Goal: Transaction & Acquisition: Purchase product/service

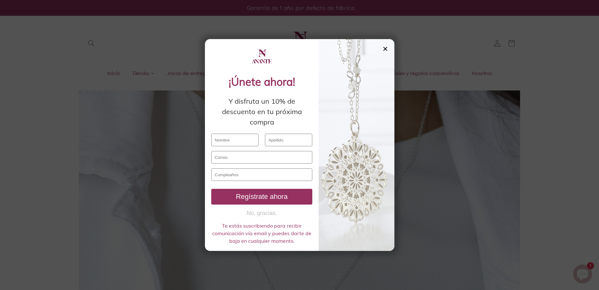
click at [385, 50] on div "✕" at bounding box center [385, 48] width 6 height 7
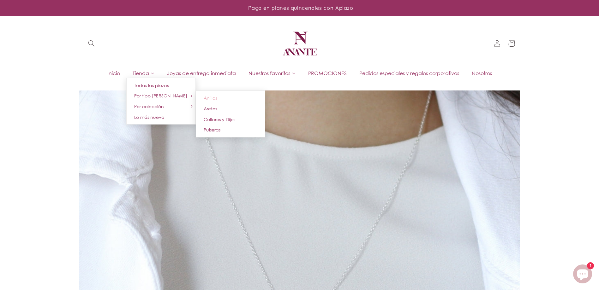
click at [222, 99] on link "Anillos" at bounding box center [230, 98] width 69 height 11
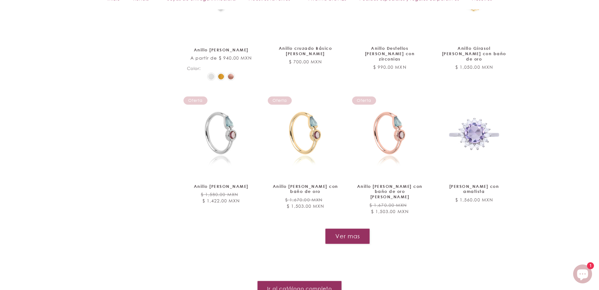
scroll to position [726, 0]
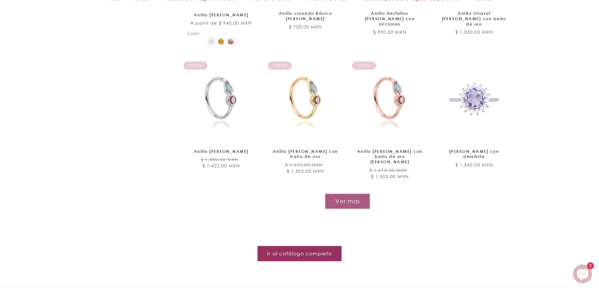
click at [356, 194] on button "Ver mas" at bounding box center [347, 201] width 45 height 15
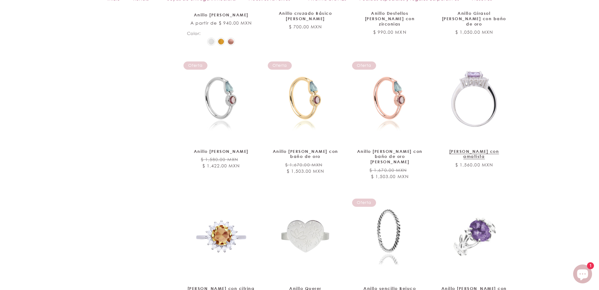
click at [476, 149] on link "Anillo Jazmín de plata con amatista" at bounding box center [474, 154] width 68 height 11
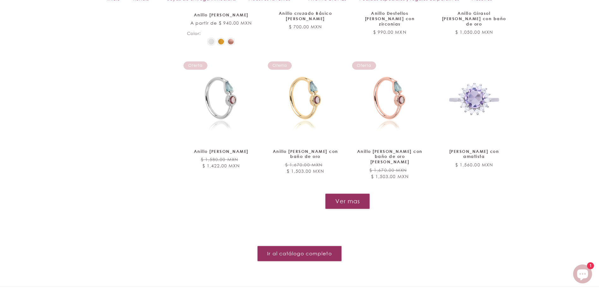
scroll to position [726, 0]
click at [347, 194] on button "Ver mas" at bounding box center [347, 201] width 45 height 15
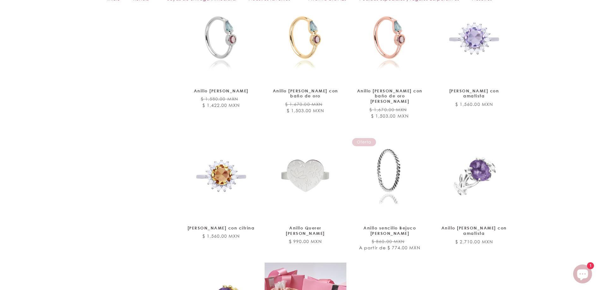
scroll to position [789, 0]
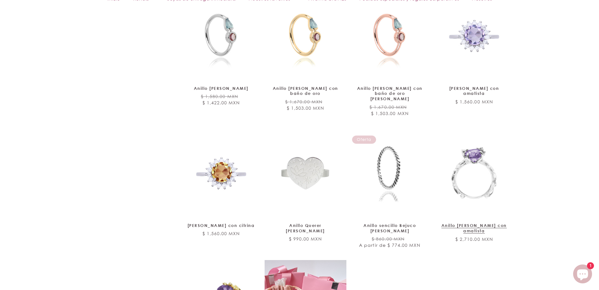
click at [496, 223] on link "Anillo [PERSON_NAME] con amatista" at bounding box center [474, 228] width 68 height 11
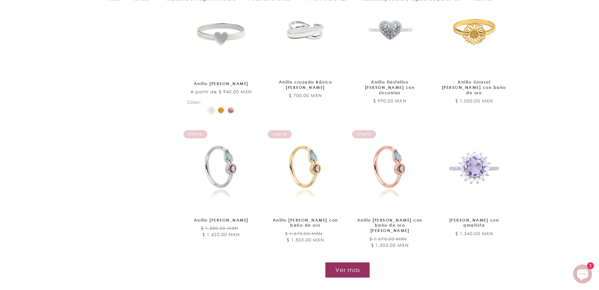
scroll to position [757, 0]
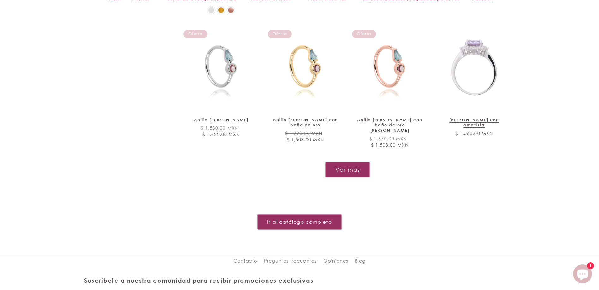
click at [483, 117] on link "Anillo Jazmín de plata con amatista" at bounding box center [474, 122] width 68 height 11
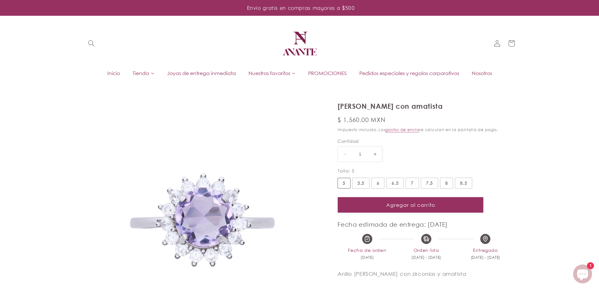
select select "{"isForProduct":true,"id":45359006220442,"title":"5","available":true,"price":1…"
select select "{"isForProduct":false,"id":45359007531162,"title":"5","available":true,"price":…"
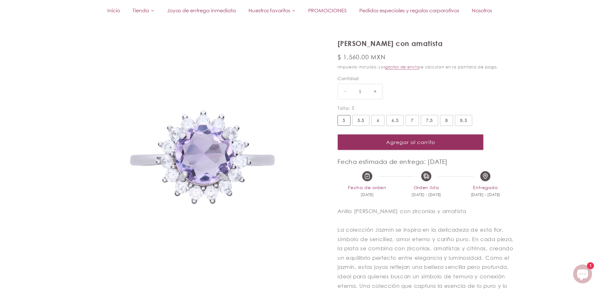
scroll to position [63, 0]
click at [207, 158] on img at bounding box center [202, 157] width 237 height 237
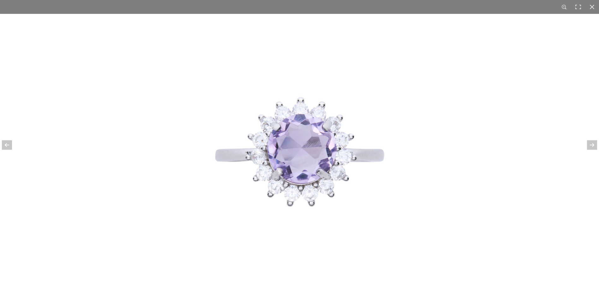
click at [374, 199] on img at bounding box center [299, 152] width 276 height 276
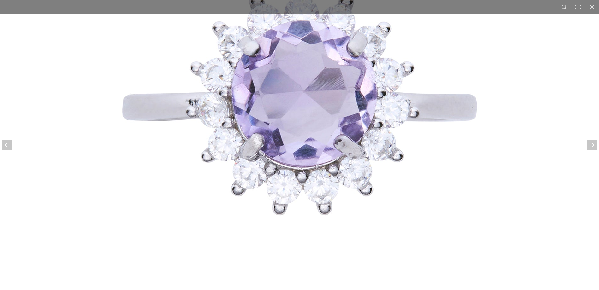
click at [579, 27] on img at bounding box center [299, 100] width 581 height 581
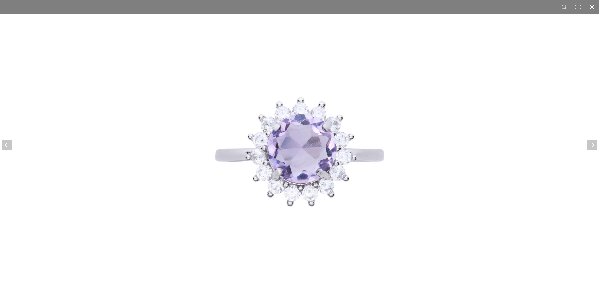
click at [591, 5] on div at bounding box center [592, 7] width 14 height 14
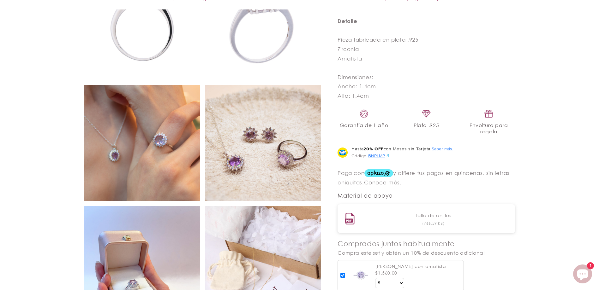
scroll to position [410, 0]
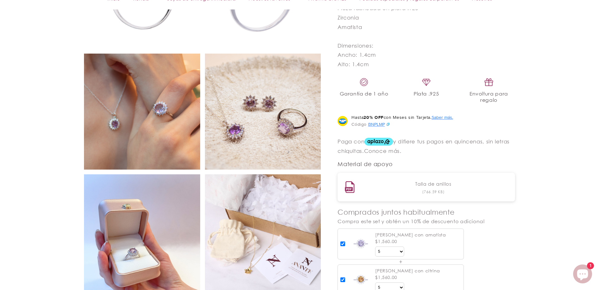
click at [152, 229] on img at bounding box center [142, 251] width 116 height 155
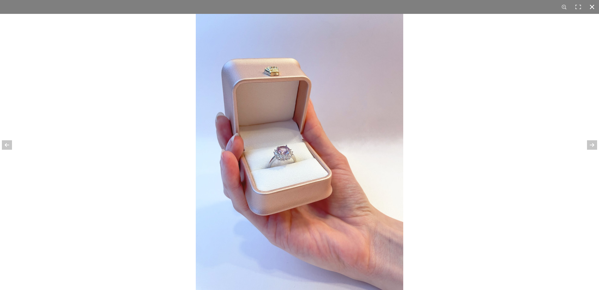
click at [478, 100] on div at bounding box center [495, 159] width 599 height 290
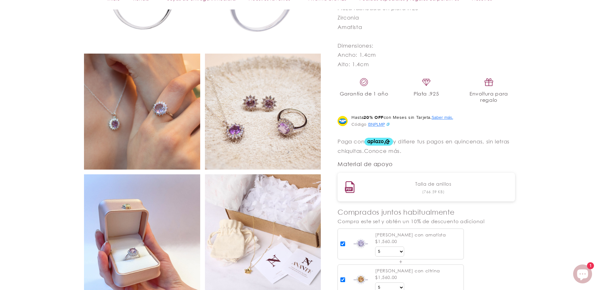
click at [163, 139] on img at bounding box center [142, 112] width 116 height 116
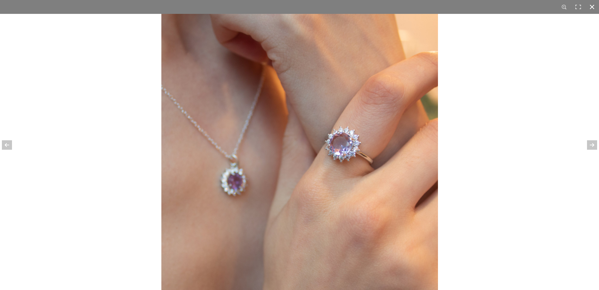
click at [506, 68] on div at bounding box center [460, 159] width 599 height 290
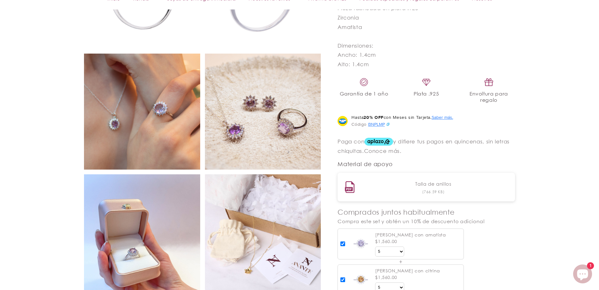
click at [284, 130] on img at bounding box center [263, 112] width 116 height 116
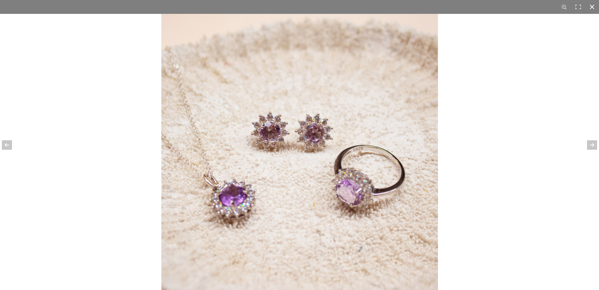
click at [484, 79] on div at bounding box center [460, 159] width 599 height 290
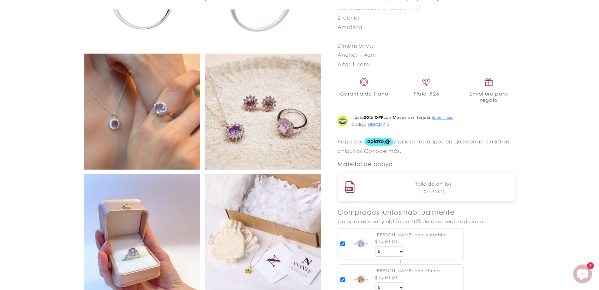
click at [293, 230] on img at bounding box center [263, 232] width 116 height 116
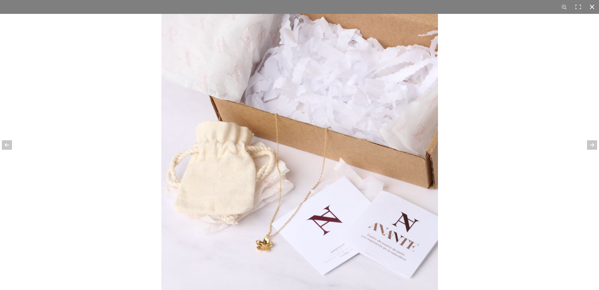
click at [499, 103] on div at bounding box center [460, 159] width 599 height 290
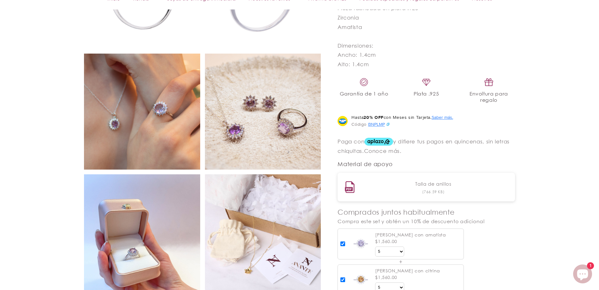
click at [150, 138] on img at bounding box center [142, 112] width 116 height 116
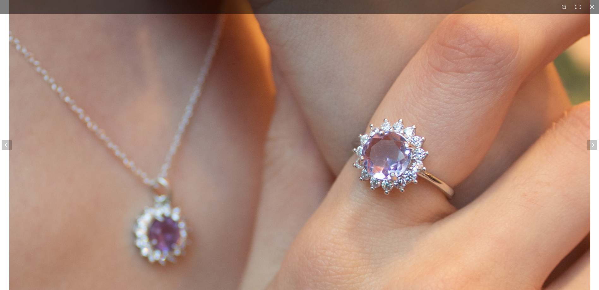
click at [539, 55] on img at bounding box center [299, 172] width 581 height 581
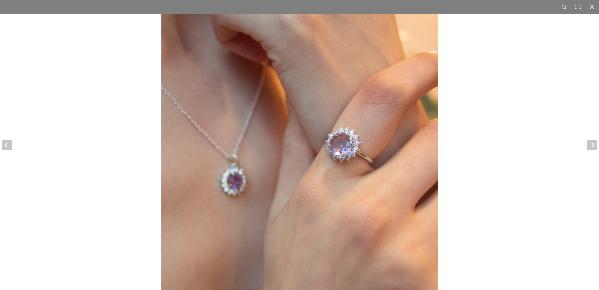
click at [499, 43] on div at bounding box center [460, 159] width 599 height 290
